Goal: Communication & Community: Answer question/provide support

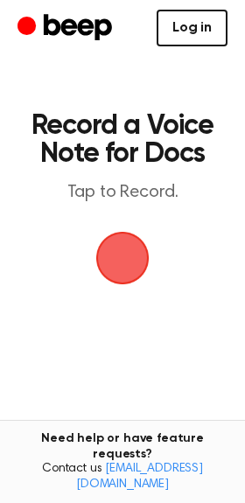
click at [186, 24] on link "Log in" at bounding box center [192, 28] width 71 height 37
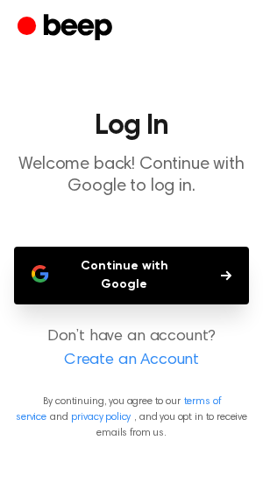
click at [211, 273] on button "Continue with Google" at bounding box center [131, 276] width 235 height 58
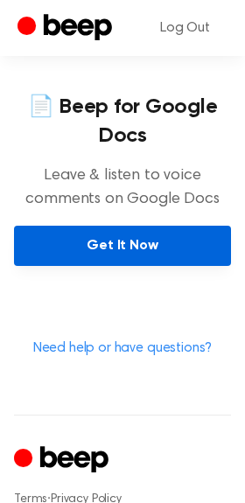
scroll to position [844, 0]
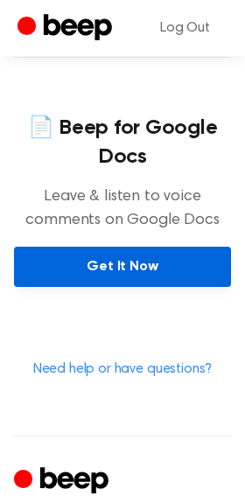
click at [157, 247] on link "Get It Now" at bounding box center [122, 267] width 217 height 40
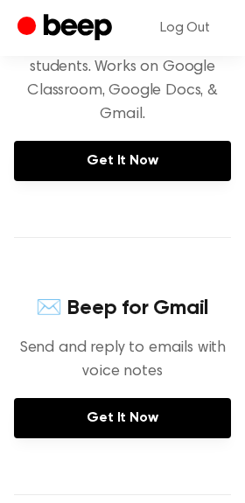
scroll to position [379, 0]
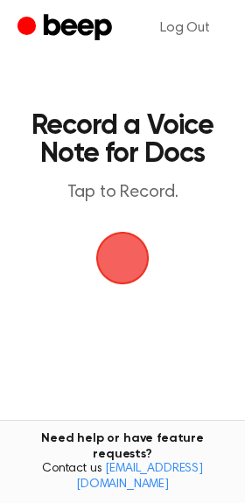
click at [147, 262] on span "button" at bounding box center [122, 258] width 49 height 49
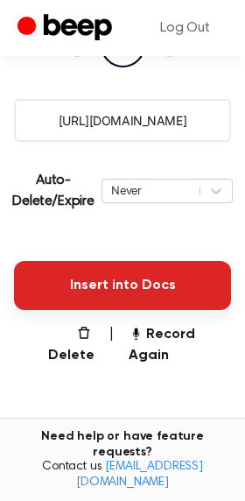
scroll to position [301, 0]
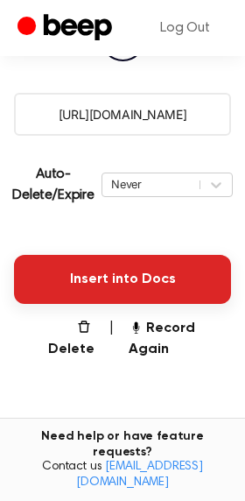
click at [158, 269] on button "Insert into Docs" at bounding box center [122, 279] width 217 height 49
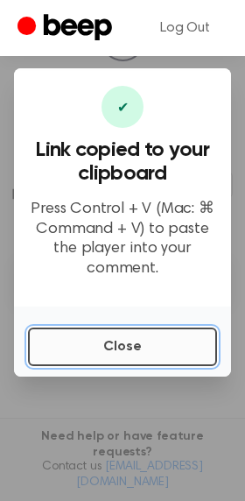
click at [151, 356] on button "Close" at bounding box center [122, 346] width 189 height 39
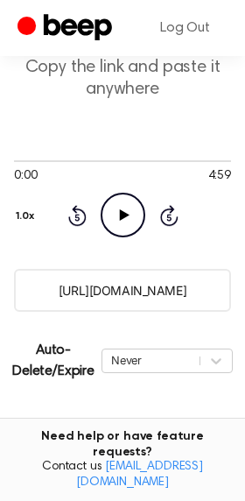
scroll to position [121, 0]
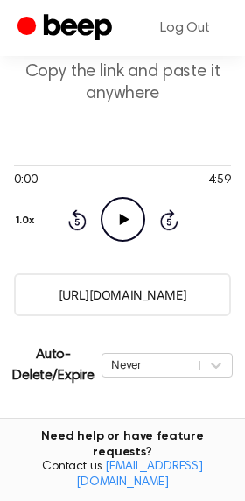
click at [130, 297] on input "https://beep.audio/hgPBKVv" at bounding box center [122, 294] width 217 height 43
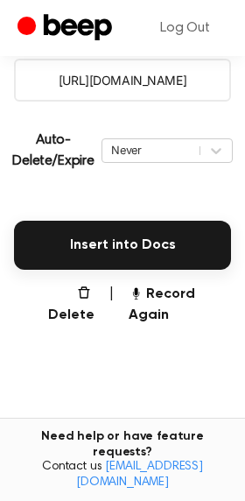
scroll to position [337, 0]
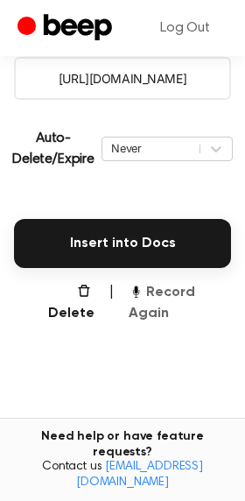
click at [144, 305] on button "Record Again" at bounding box center [180, 303] width 102 height 42
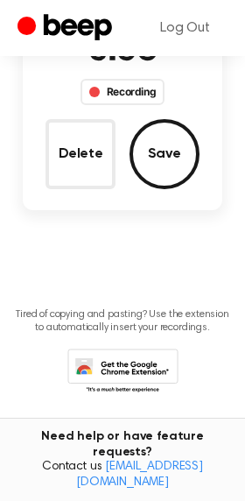
scroll to position [0, 0]
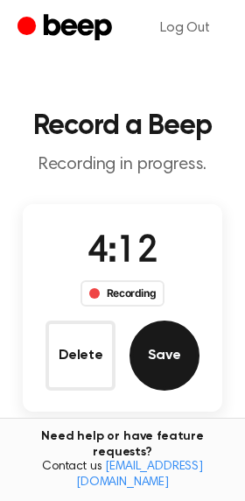
click at [167, 353] on button "Save" at bounding box center [165, 355] width 70 height 70
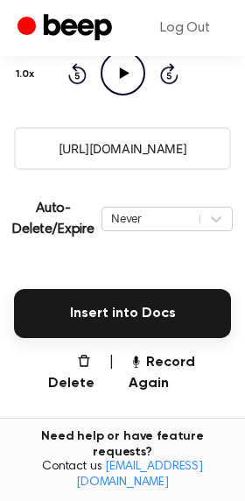
scroll to position [266, 0]
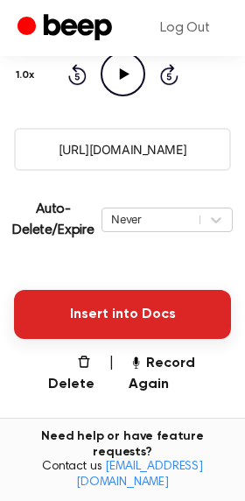
click at [172, 292] on button "Insert into Docs" at bounding box center [122, 314] width 217 height 49
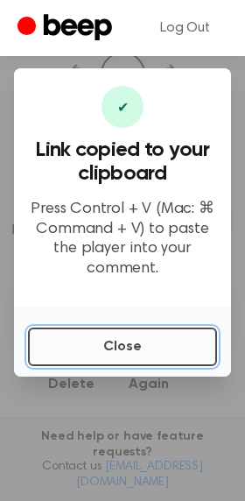
click at [145, 342] on button "Close" at bounding box center [122, 346] width 189 height 39
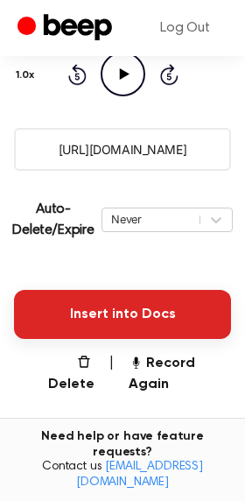
click at [144, 319] on button "Insert into Docs" at bounding box center [122, 314] width 217 height 49
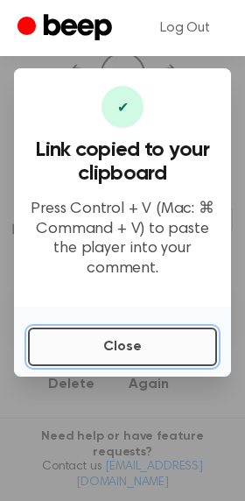
click at [117, 354] on button "Close" at bounding box center [122, 346] width 189 height 39
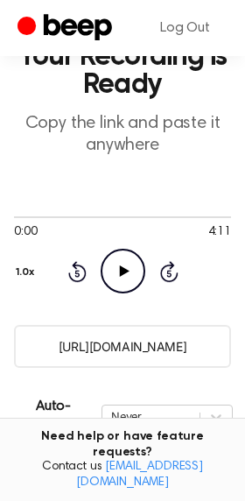
scroll to position [74, 0]
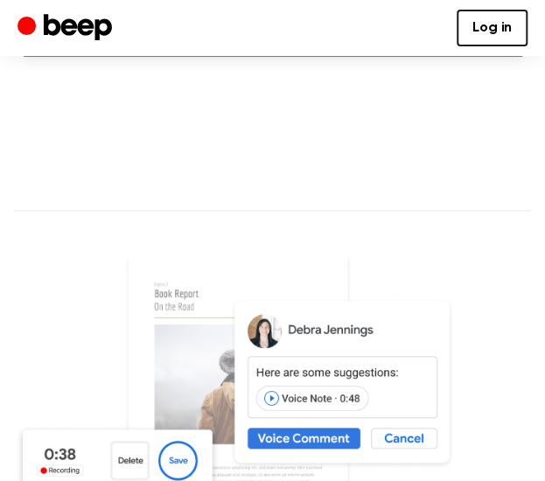
scroll to position [436, 0]
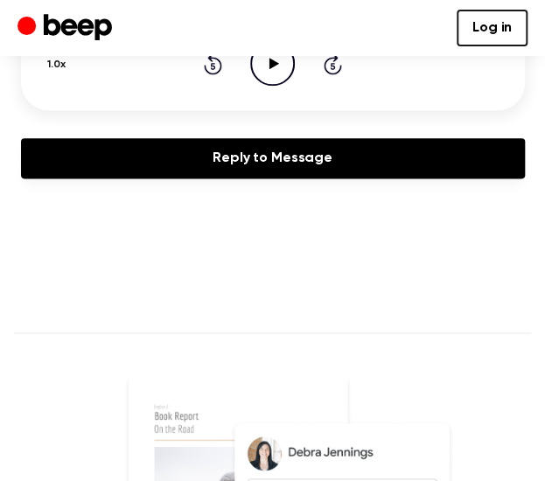
click at [175, 172] on link "Reply to Message" at bounding box center [273, 158] width 504 height 40
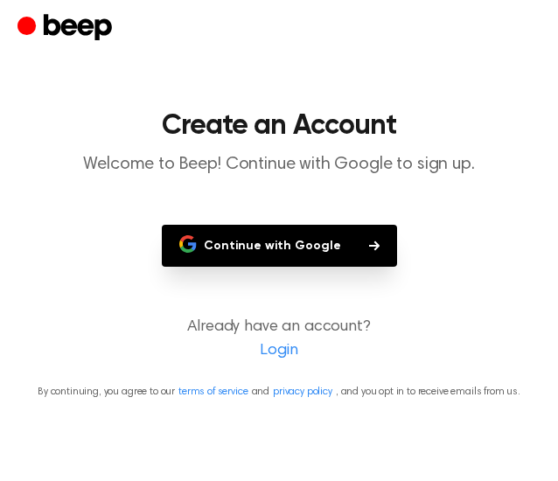
click at [215, 235] on button "Continue with Google" at bounding box center [279, 246] width 235 height 42
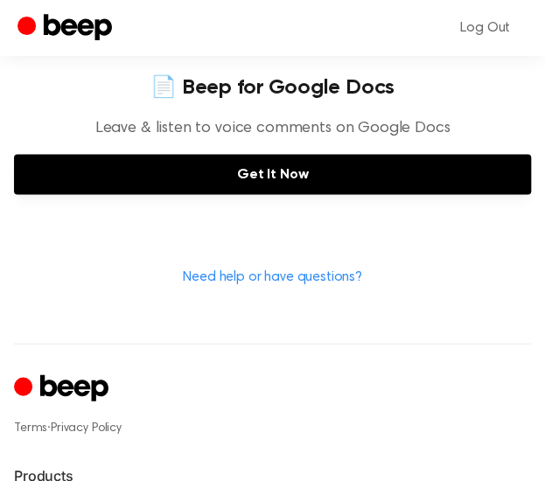
scroll to position [707, 0]
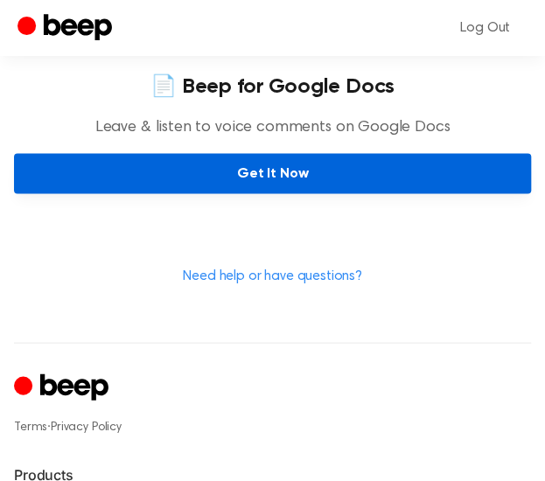
click at [235, 153] on link "Get It Now" at bounding box center [272, 173] width 517 height 40
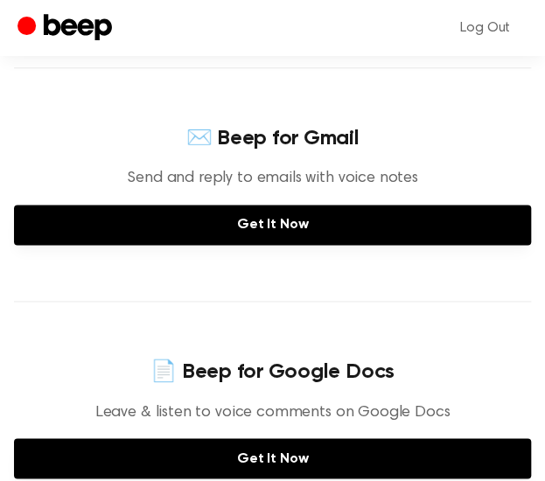
scroll to position [423, 0]
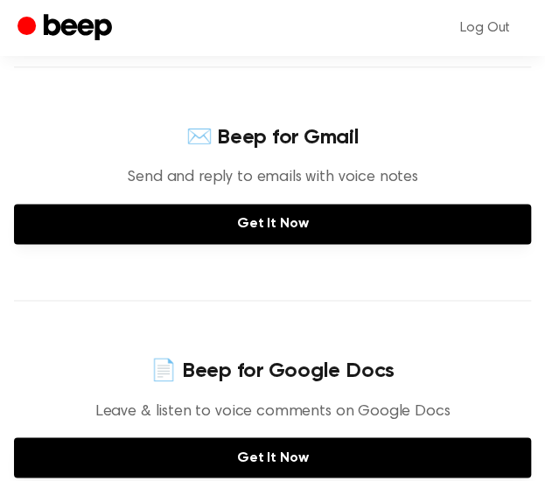
click at [275, 166] on p "Send and reply to emails with voice notes" at bounding box center [272, 178] width 291 height 24
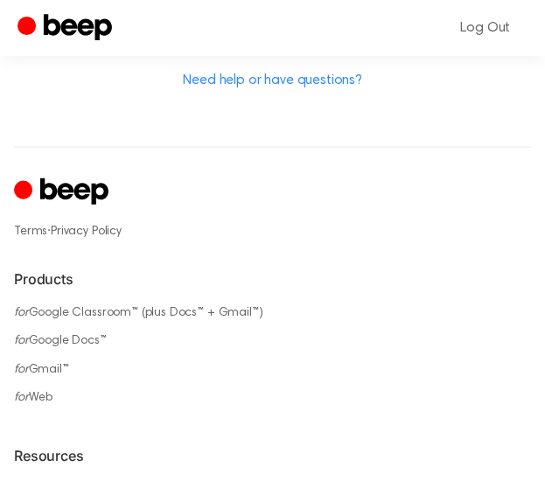
scroll to position [903, 0]
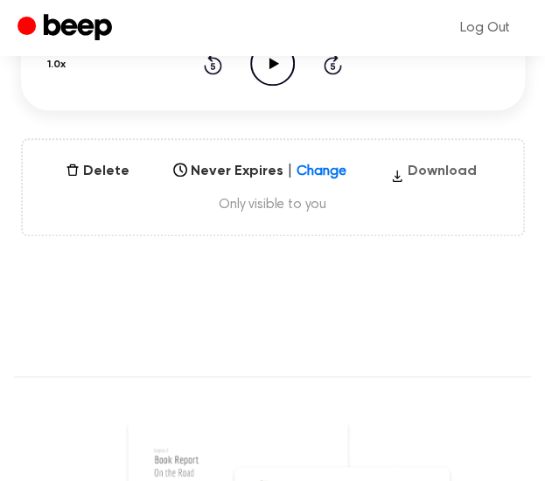
scroll to position [435, 0]
click at [425, 178] on button "Download" at bounding box center [433, 176] width 101 height 28
click at [224, 270] on main "You were left a beep Turn up your volume and press play. Voice Note August 25, …" at bounding box center [272, 331] width 545 height 1532
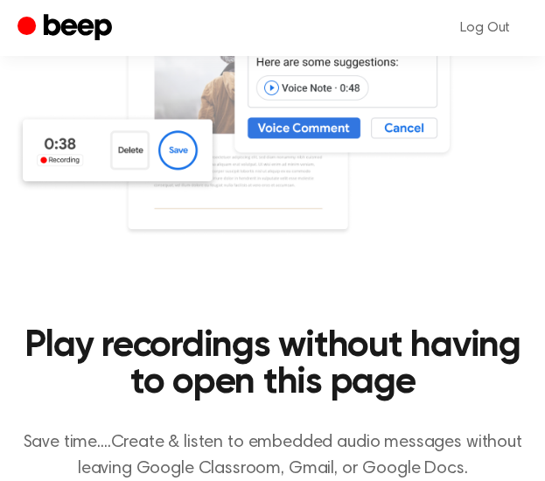
scroll to position [913, 0]
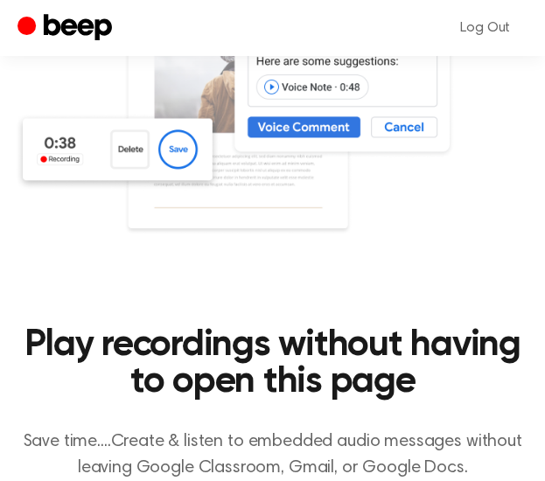
click at [393, 281] on img at bounding box center [272, 113] width 517 height 343
